Goal: Task Accomplishment & Management: Use online tool/utility

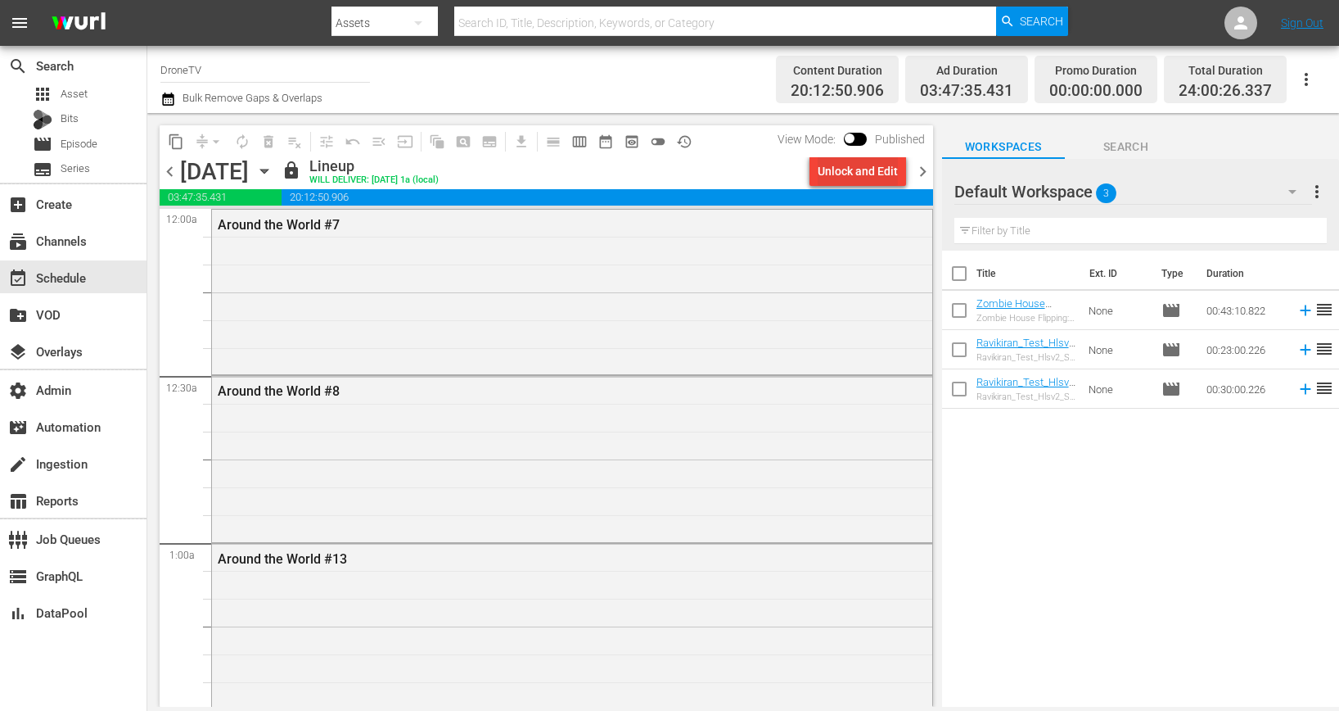
click at [859, 182] on div "Unlock and Edit" at bounding box center [858, 170] width 80 height 29
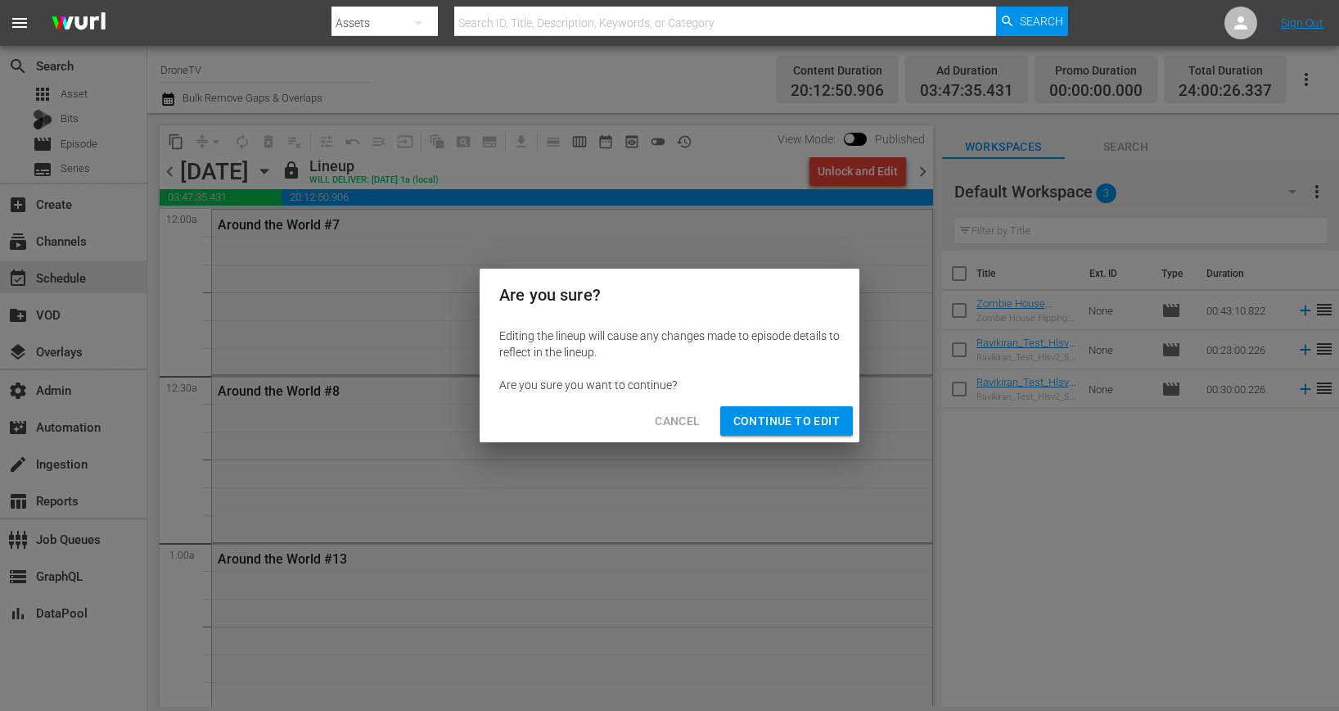
click at [680, 413] on span "Cancel" at bounding box center [677, 421] width 45 height 20
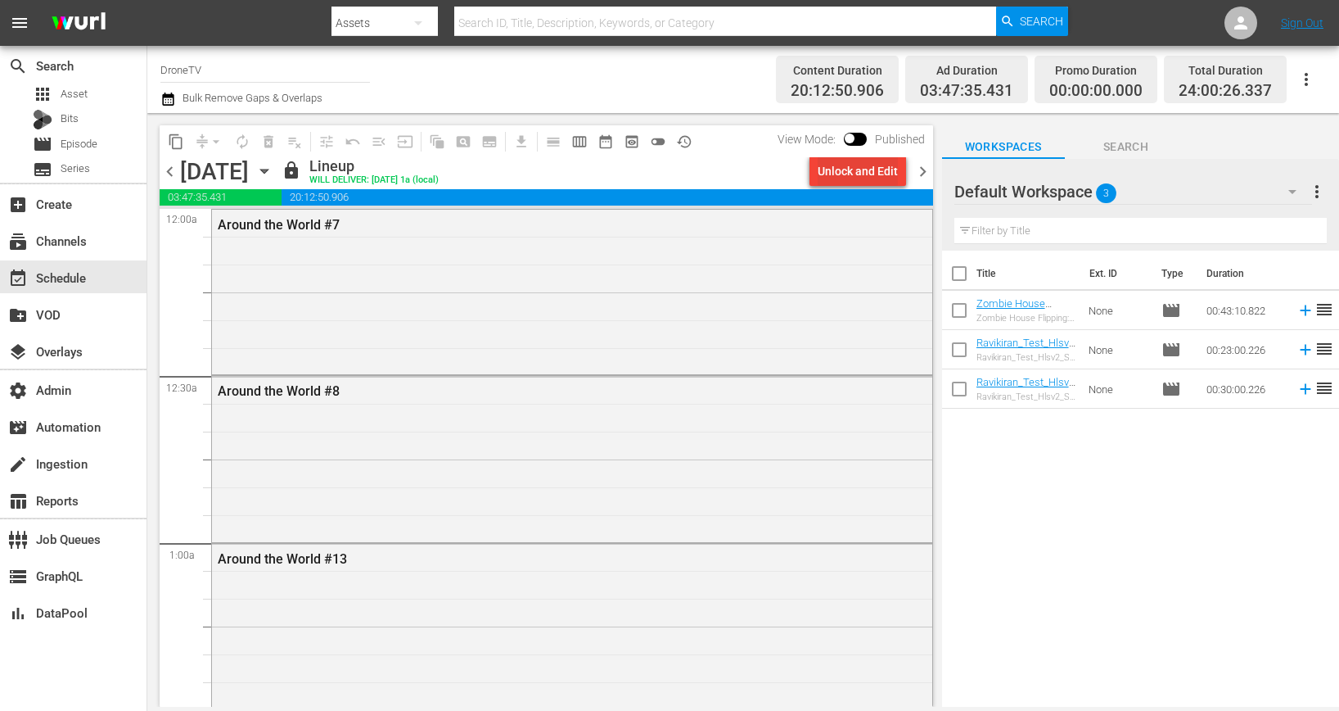
click at [868, 172] on div "Unlock and Edit" at bounding box center [858, 170] width 80 height 29
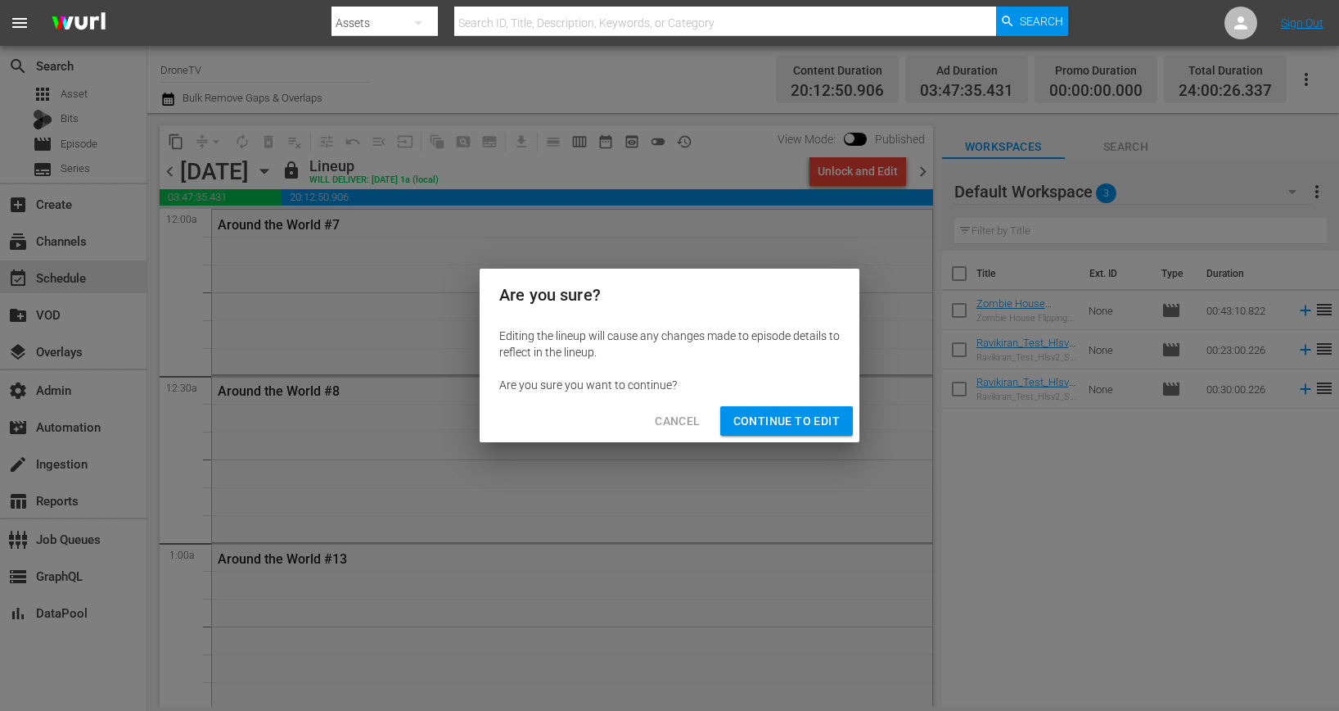
click at [788, 422] on span "Continue to Edit" at bounding box center [786, 421] width 106 height 20
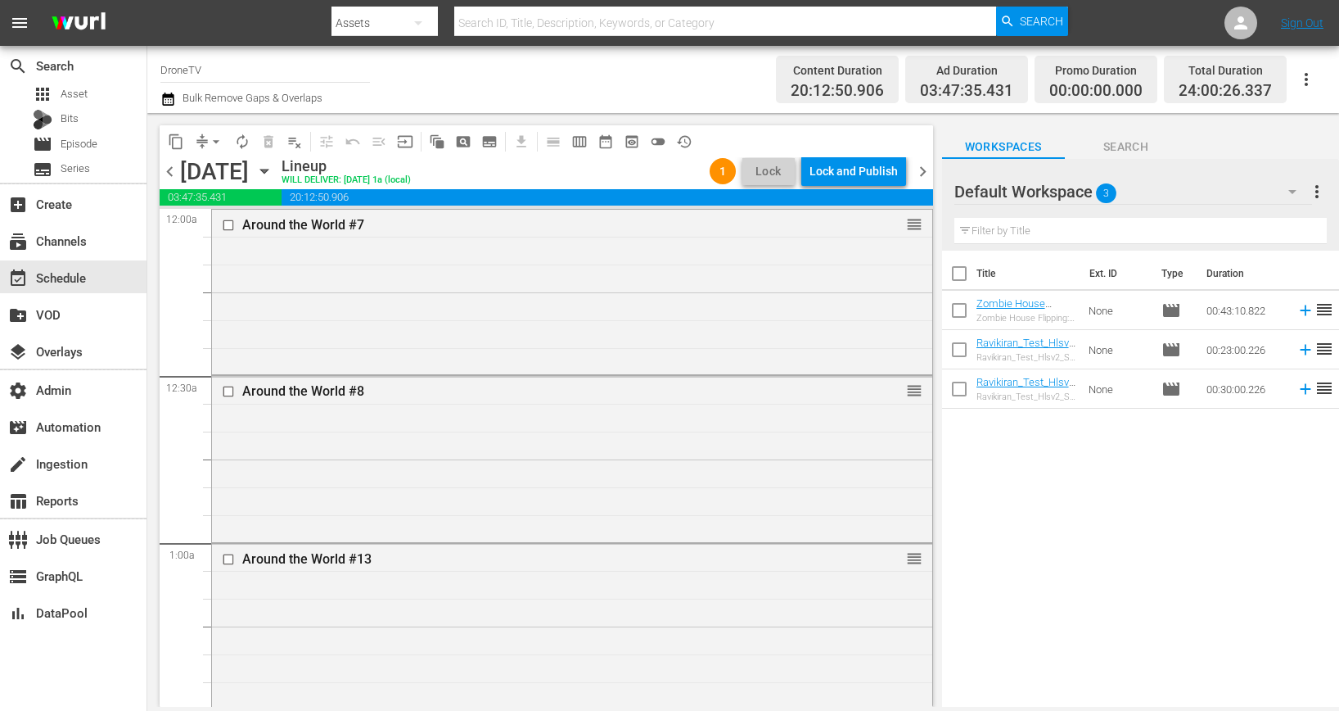
click at [855, 162] on div "Lock and Publish" at bounding box center [854, 170] width 88 height 29
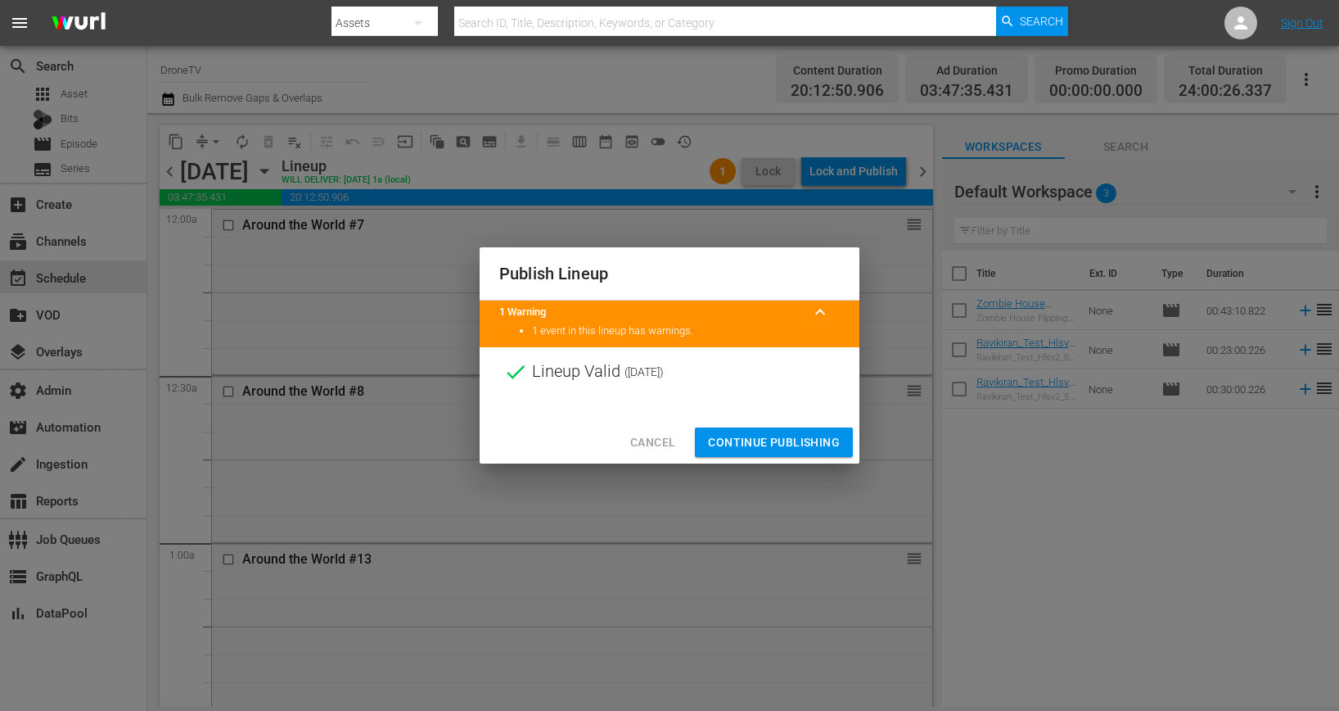
click at [770, 450] on span "Continue Publishing" at bounding box center [774, 442] width 132 height 20
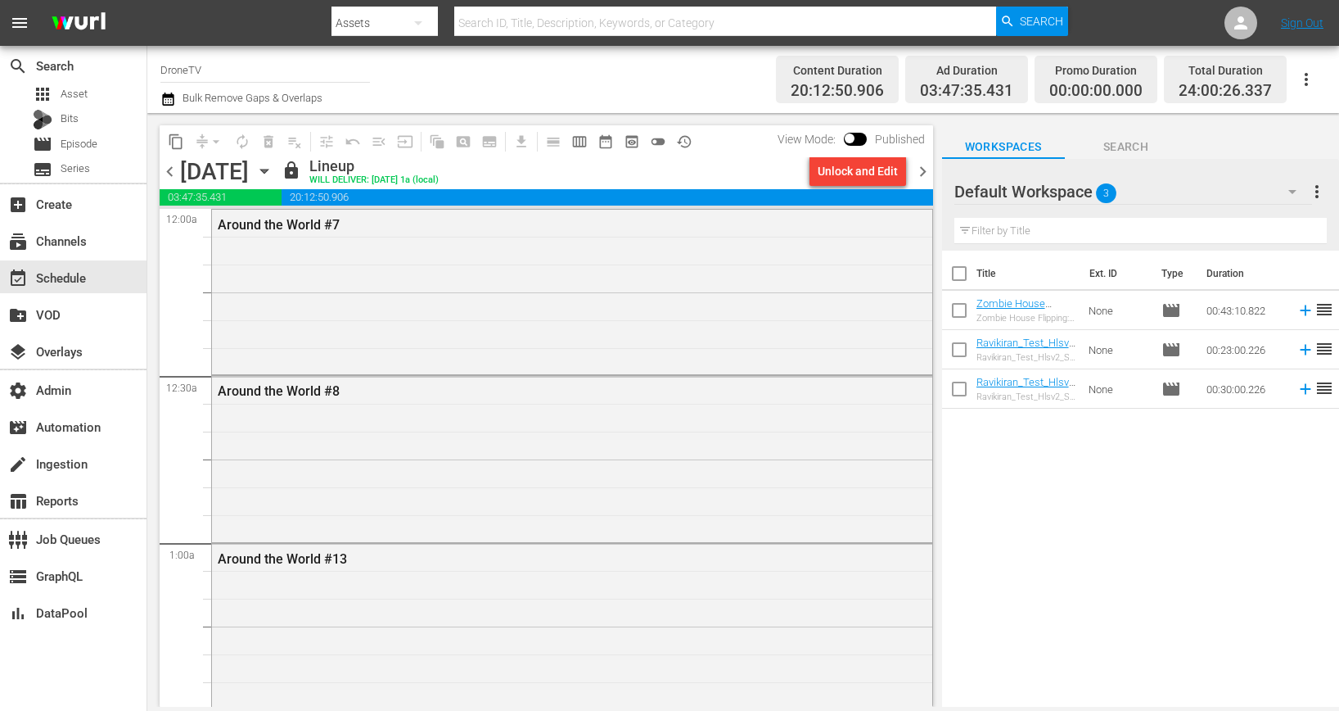
click at [926, 174] on span "chevron_right" at bounding box center [923, 171] width 20 height 20
click at [881, 174] on div "Unlock and Edit" at bounding box center [858, 170] width 80 height 29
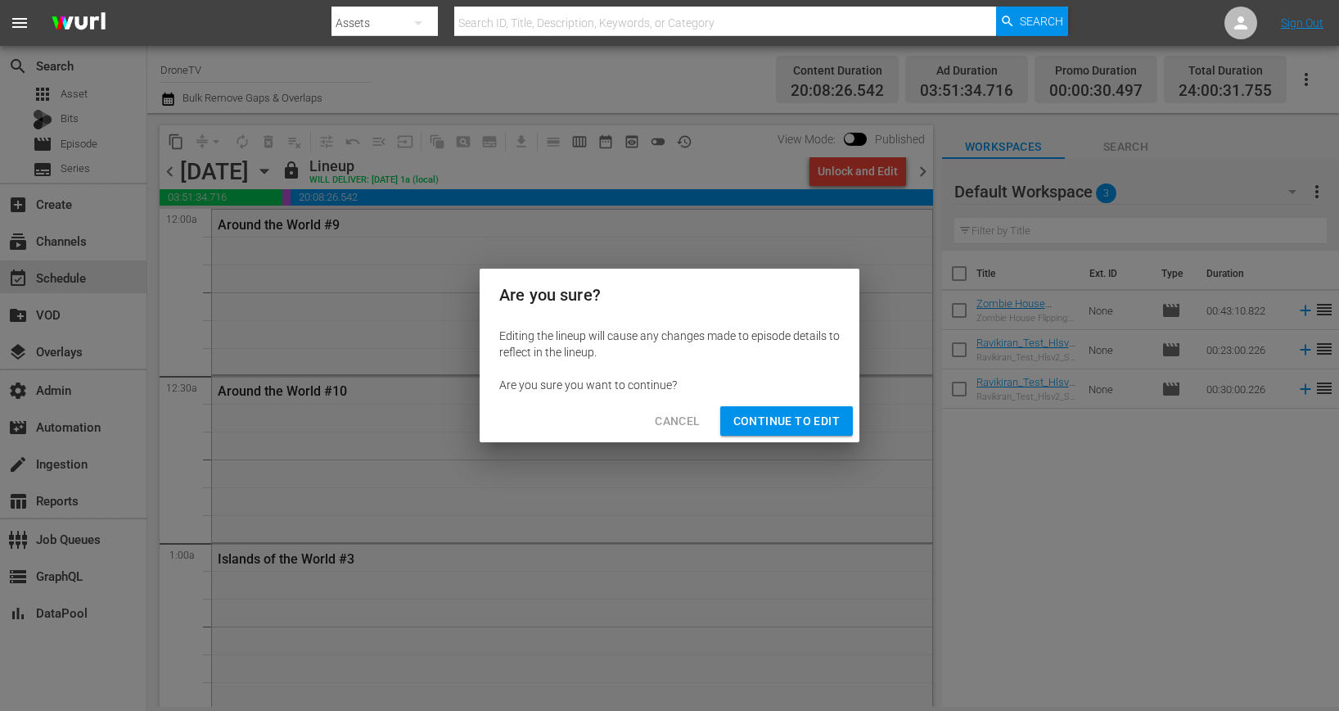
click at [791, 432] on button "Continue to Edit" at bounding box center [786, 421] width 133 height 30
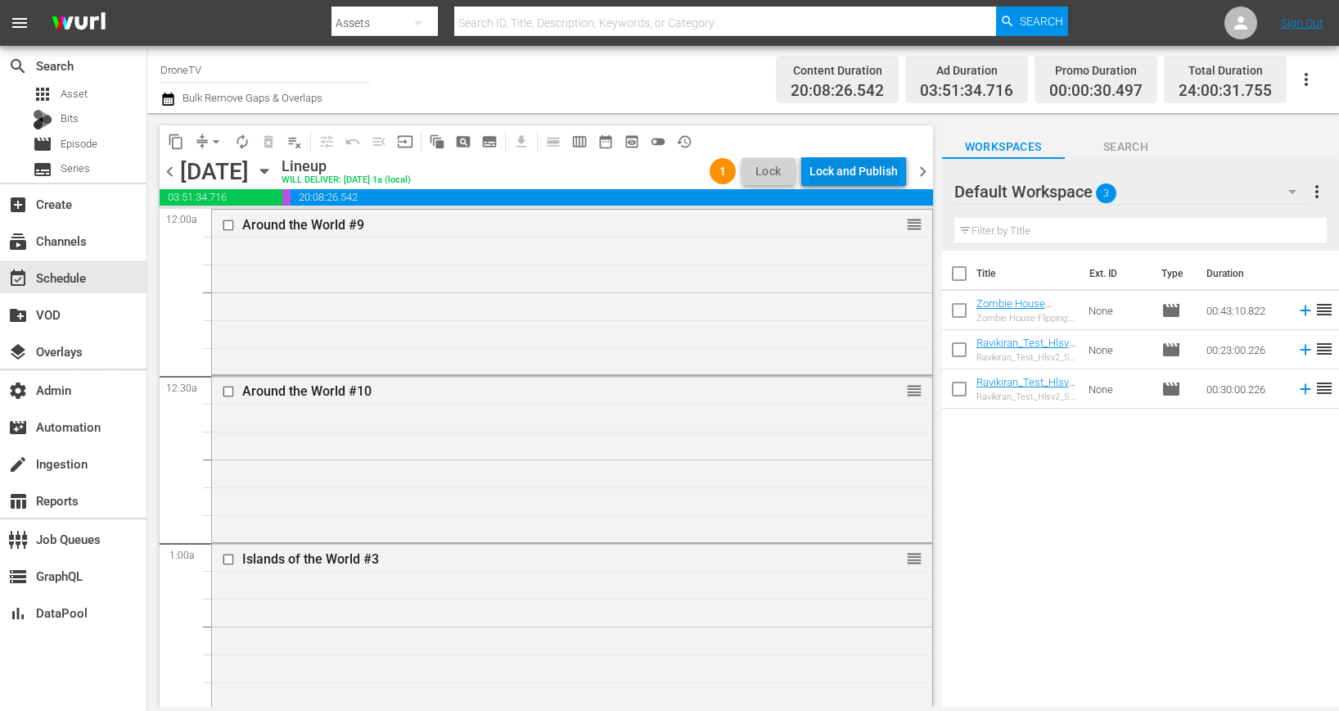
click at [898, 183] on button "Lock and Publish" at bounding box center [853, 170] width 105 height 29
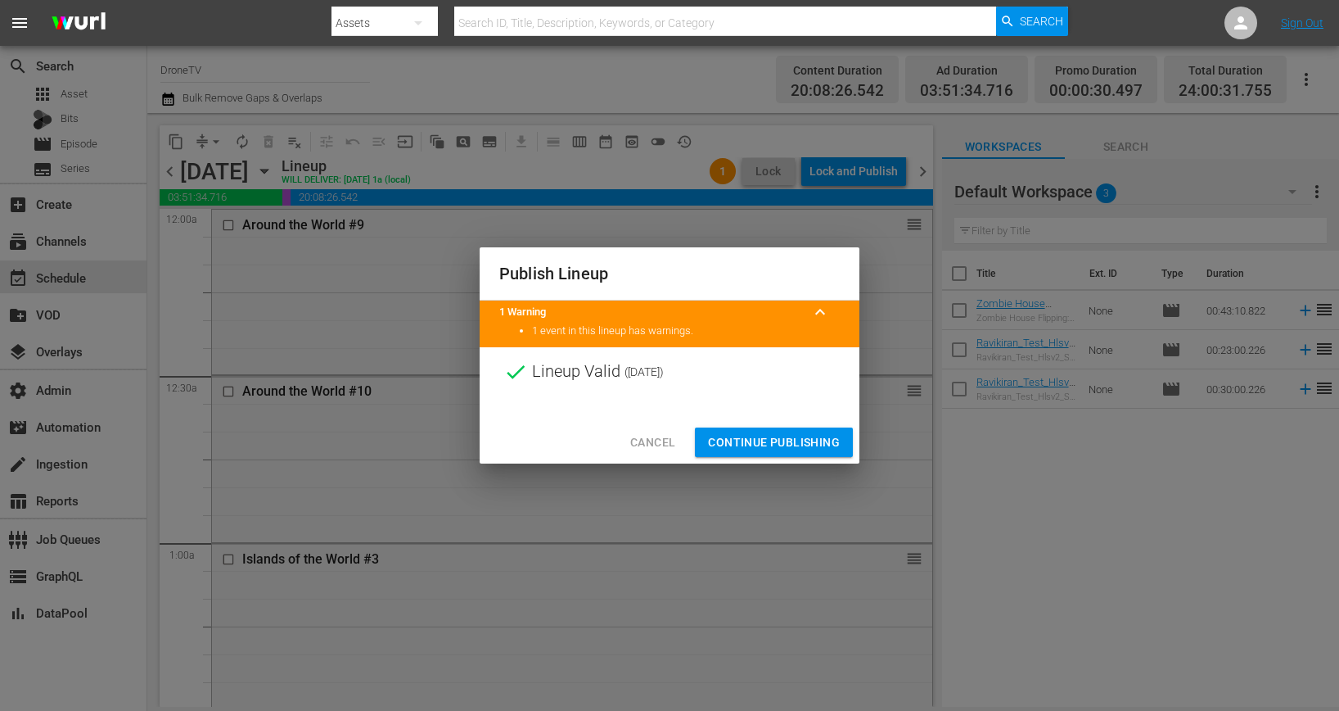
click at [803, 421] on div "Cancel Continue Publishing" at bounding box center [670, 442] width 380 height 43
click at [787, 449] on span "Continue Publishing" at bounding box center [774, 442] width 132 height 20
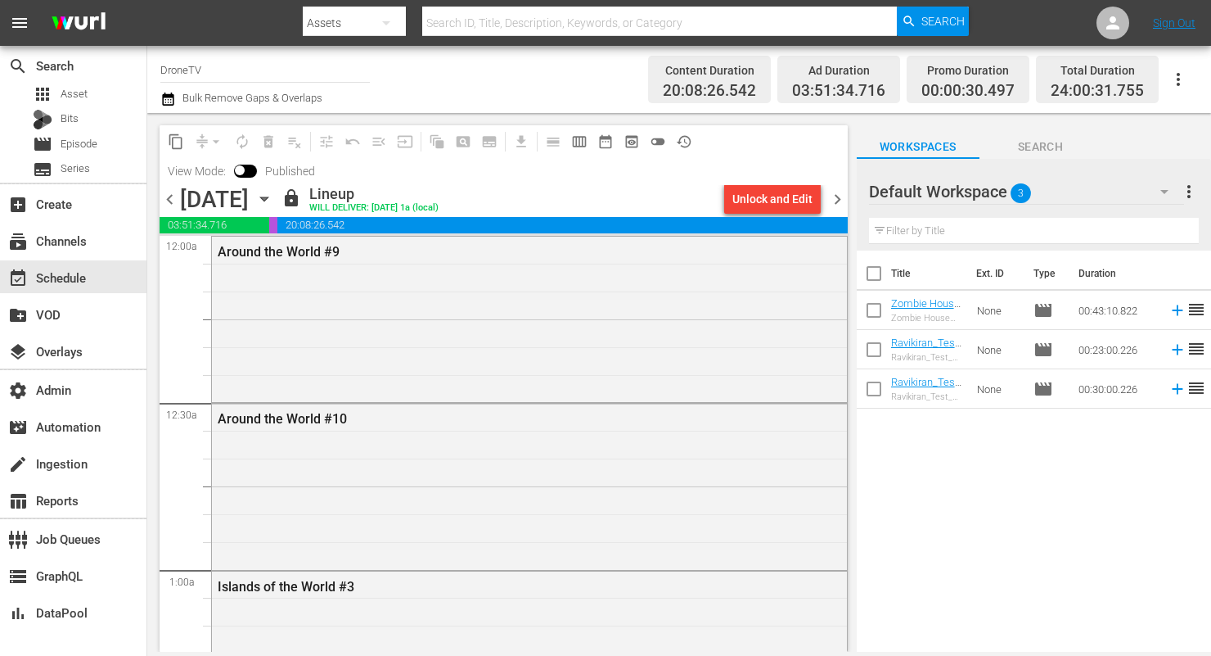
click at [453, 25] on input "text" at bounding box center [659, 22] width 475 height 39
paste input "40975739"
type input "40975739"
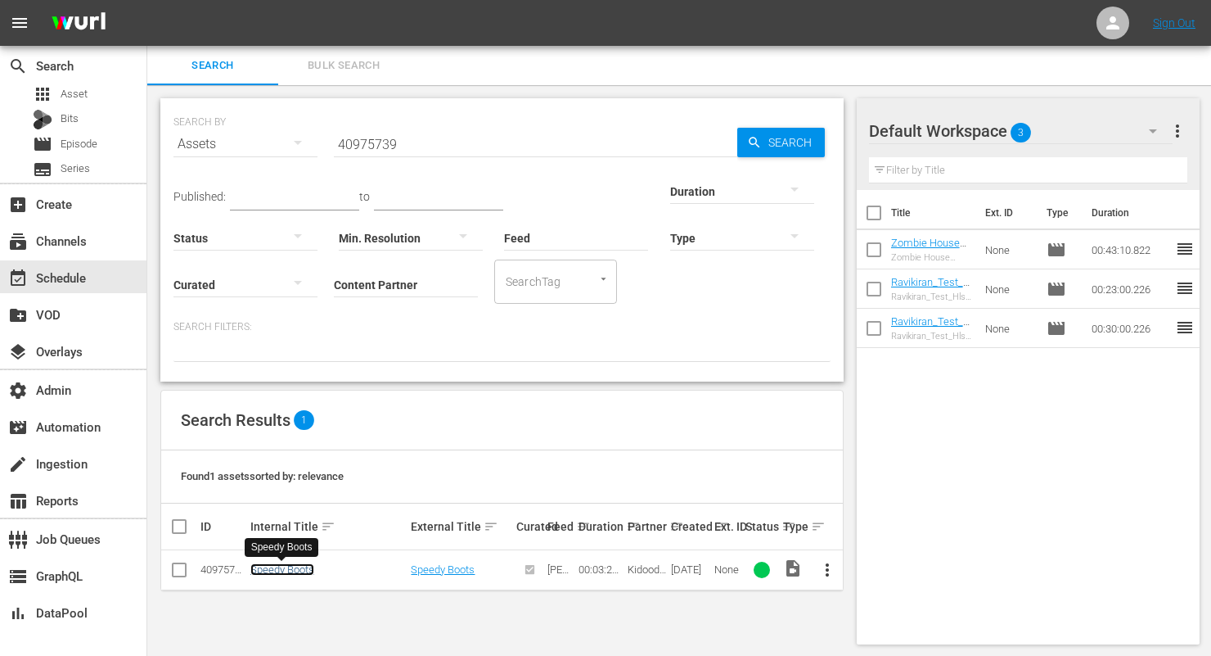
click at [280, 566] on link "Speedy Boots" at bounding box center [282, 569] width 64 height 12
